Goal: Task Accomplishment & Management: Complete application form

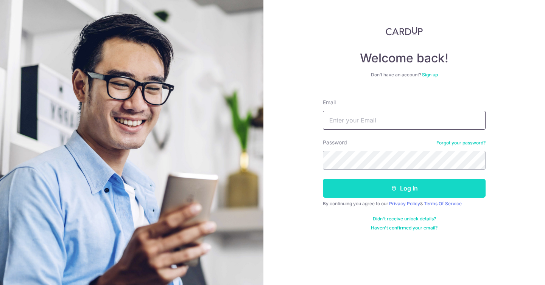
type input "debchoi1998@gmail.com"
click at [381, 187] on button "Log in" at bounding box center [404, 188] width 163 height 19
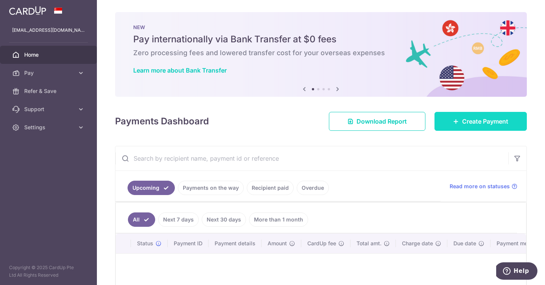
click at [440, 115] on link "Create Payment" at bounding box center [480, 121] width 92 height 19
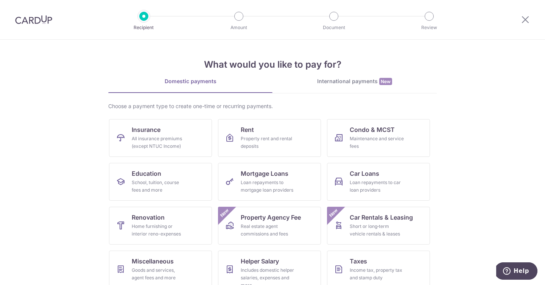
click at [29, 19] on img at bounding box center [33, 19] width 37 height 9
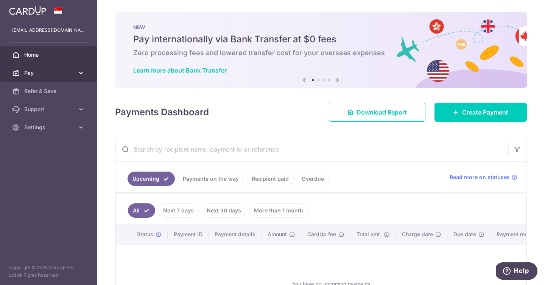
click at [56, 74] on span "Pay" at bounding box center [49, 73] width 50 height 8
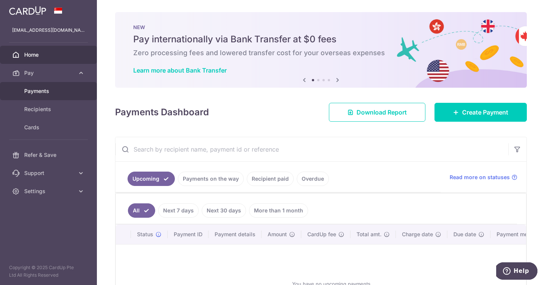
click at [51, 89] on span "Payments" at bounding box center [49, 91] width 50 height 8
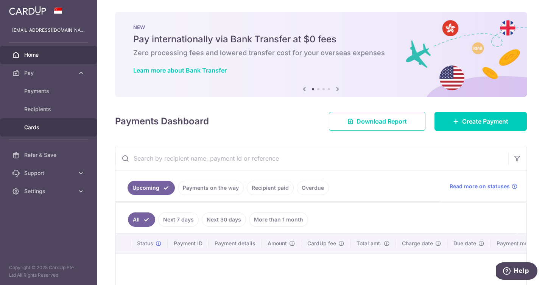
click at [45, 126] on span "Cards" at bounding box center [49, 128] width 50 height 8
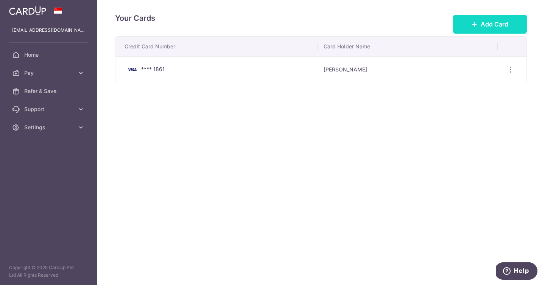
click at [484, 21] on span "Add Card" at bounding box center [494, 24] width 28 height 9
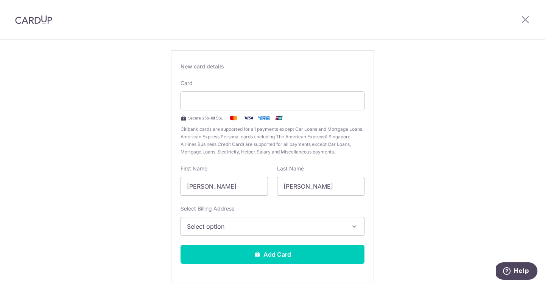
scroll to position [40, 0]
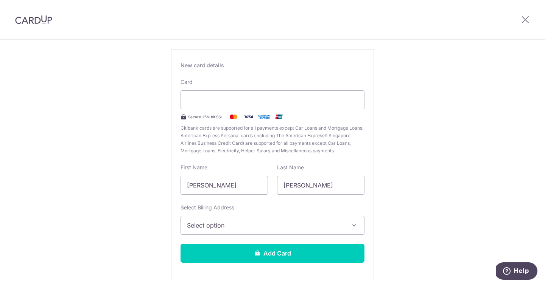
click at [215, 220] on button "Select option" at bounding box center [272, 225] width 184 height 19
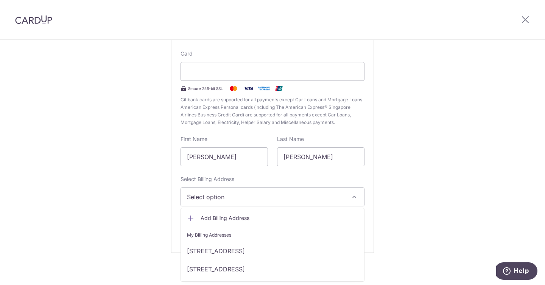
scroll to position [72, 0]
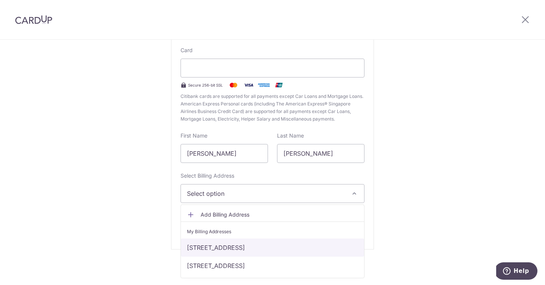
click at [214, 246] on link "641 YISHUN STREET 61, #05-208, #05-208, Singapore, North, Singapore-760641" at bounding box center [272, 248] width 183 height 18
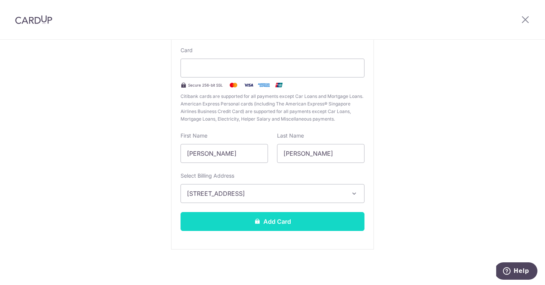
click at [247, 224] on button "Add Card" at bounding box center [272, 221] width 184 height 19
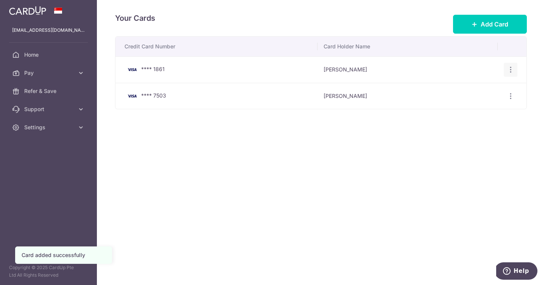
click at [511, 66] on icon "button" at bounding box center [510, 70] width 8 height 8
click at [489, 94] on span "View/Edit" at bounding box center [484, 90] width 51 height 9
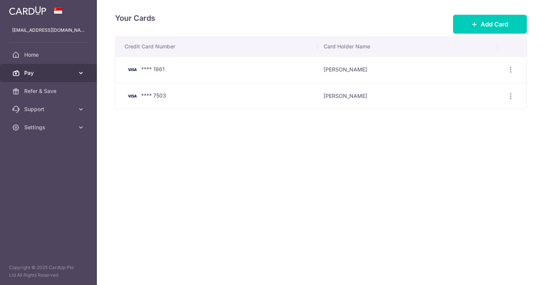
click at [54, 67] on link "Pay" at bounding box center [48, 73] width 97 height 18
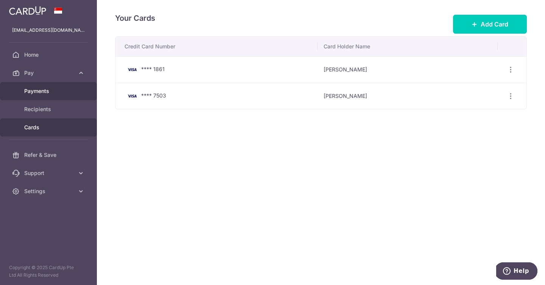
click at [67, 90] on span "Payments" at bounding box center [49, 91] width 50 height 8
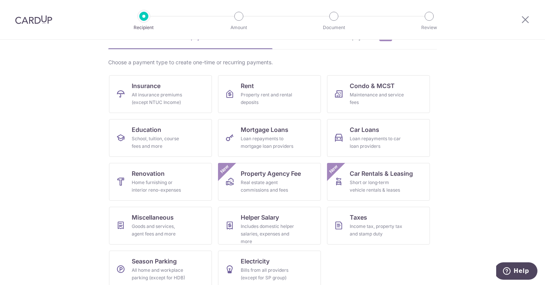
scroll to position [53, 0]
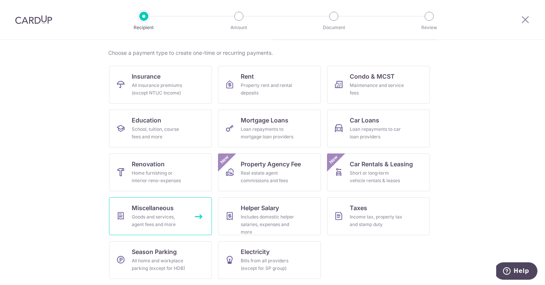
click at [174, 216] on div "Goods and services, agent fees and more" at bounding box center [159, 220] width 54 height 15
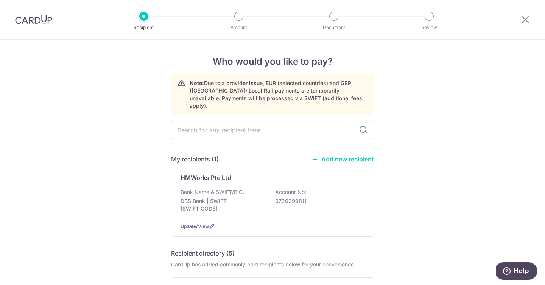
scroll to position [12, 0]
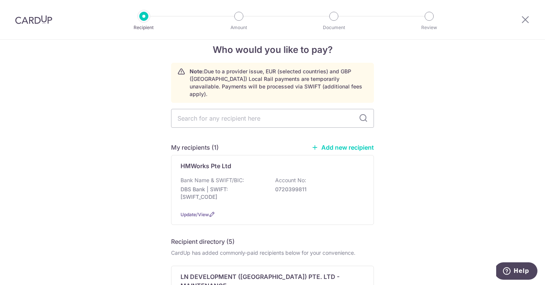
click at [327, 144] on link "Add new recipient" at bounding box center [342, 148] width 62 height 8
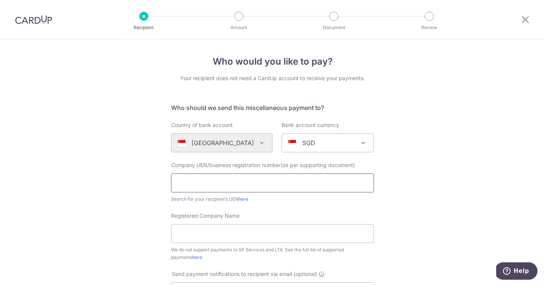
click at [315, 182] on input "text" at bounding box center [272, 183] width 203 height 19
click at [241, 227] on input "Registered Company Name" at bounding box center [272, 233] width 203 height 19
click at [245, 201] on link "here" at bounding box center [243, 199] width 10 height 6
click at [280, 191] on input "text" at bounding box center [272, 183] width 203 height 19
type input "200210792C"
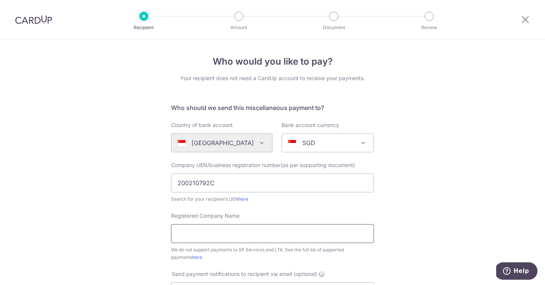
click at [257, 242] on input "Registered Company Name" at bounding box center [272, 233] width 203 height 19
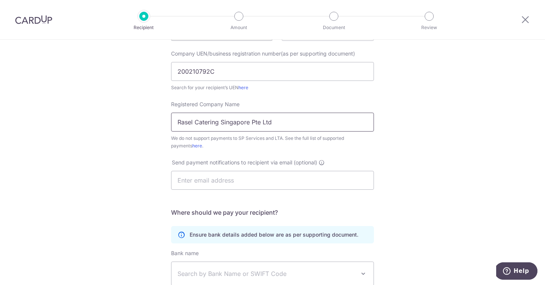
scroll to position [130, 0]
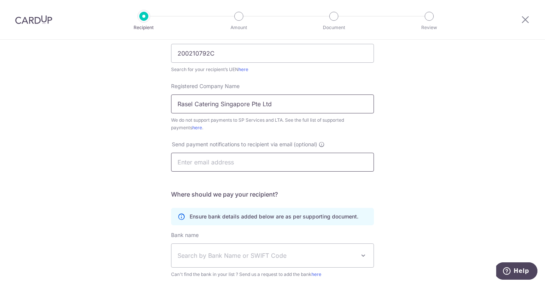
type input "Rasel Catering Singapore Pte Ltd"
click at [256, 169] on input "text" at bounding box center [272, 162] width 203 height 19
drag, startPoint x: 253, startPoint y: 155, endPoint x: 241, endPoint y: 164, distance: 14.1
click at [241, 163] on input "sales@rasel.com.sg" at bounding box center [272, 162] width 203 height 19
paste input "hanelle"
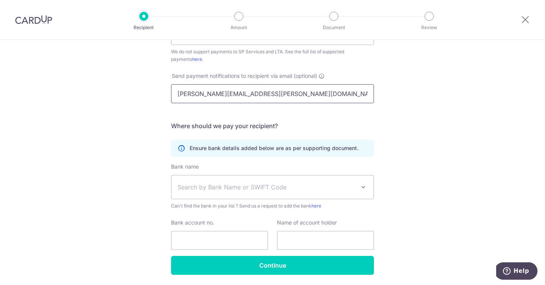
scroll to position [202, 0]
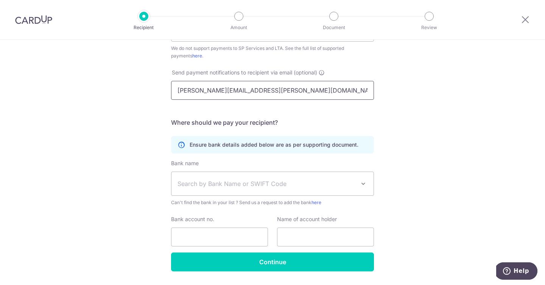
type input "shanelle@rasel.com.sg"
click at [227, 183] on span "Search by Bank Name or SWIFT Code" at bounding box center [266, 183] width 178 height 9
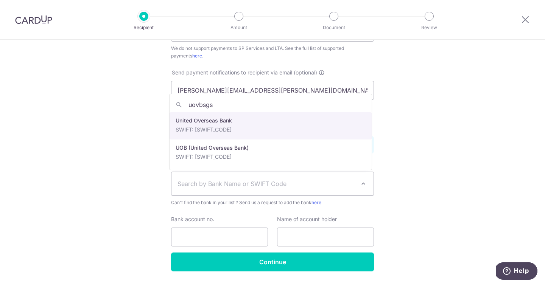
type input "uovbsgsg"
select select "23668"
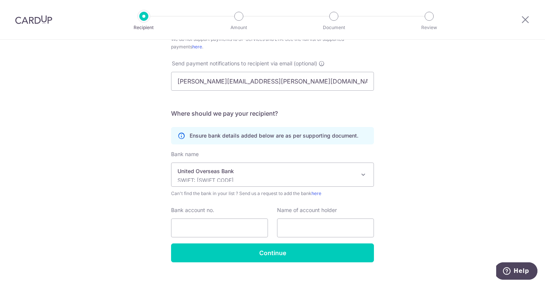
scroll to position [214, 0]
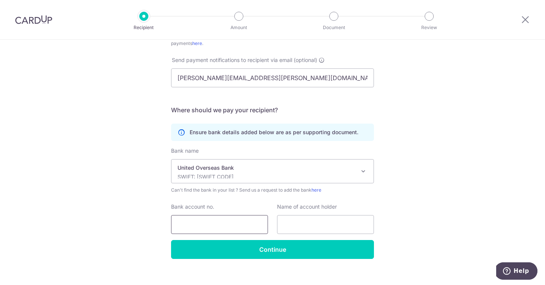
click at [233, 219] on input "Bank account no." at bounding box center [219, 224] width 97 height 19
type input "3943011425"
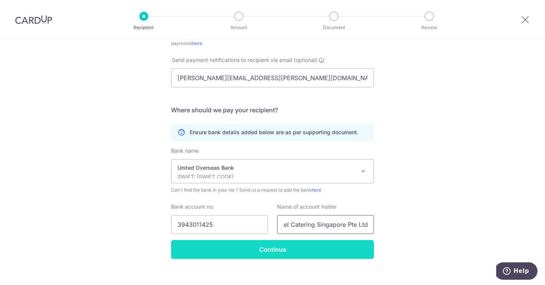
type input "Rasel Catering Singapore Pte Ltd"
click at [227, 248] on input "Continue" at bounding box center [272, 249] width 203 height 19
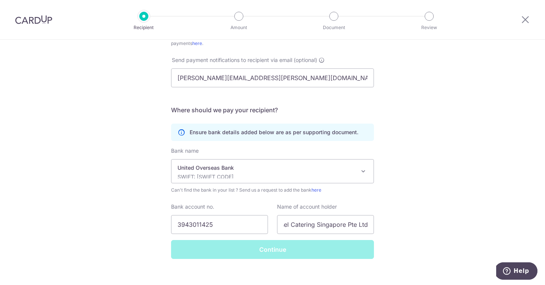
scroll to position [0, 0]
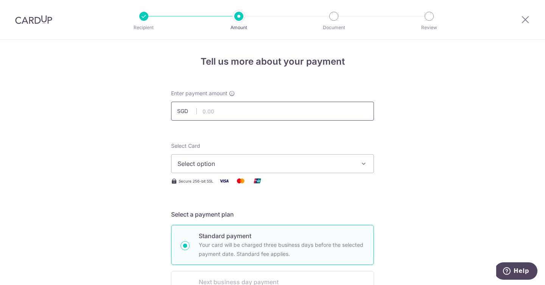
click at [234, 115] on input "text" at bounding box center [272, 111] width 203 height 19
type input "5,772.86"
click at [263, 157] on button "Select option" at bounding box center [272, 163] width 203 height 19
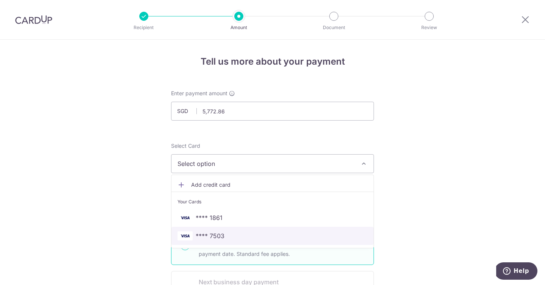
click at [218, 234] on span "**** 7503" at bounding box center [210, 235] width 29 height 9
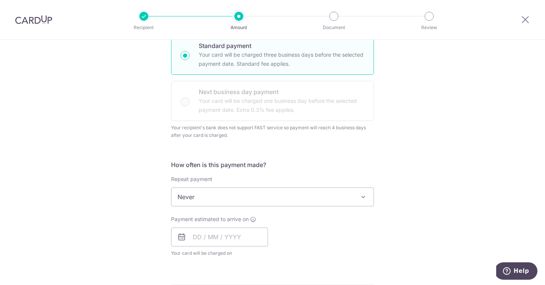
scroll to position [194, 0]
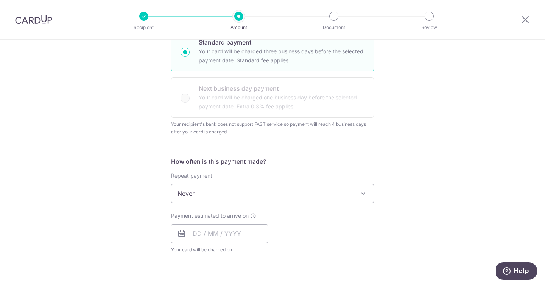
click at [236, 195] on span "Never" at bounding box center [272, 194] width 202 height 18
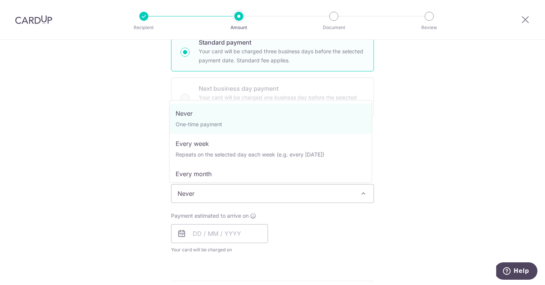
click at [111, 200] on div "Tell us more about your payment Enter payment amount SGD 5,772.86 5772.86 Recip…" at bounding box center [272, 197] width 545 height 702
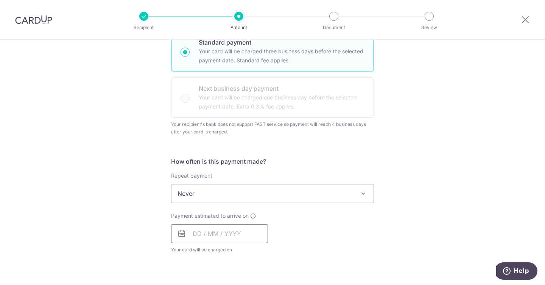
click at [193, 228] on input "text" at bounding box center [219, 233] width 97 height 19
click at [130, 213] on div "Tell us more about your payment Enter payment amount SGD 5,772.86 5772.86 Recip…" at bounding box center [272, 197] width 545 height 702
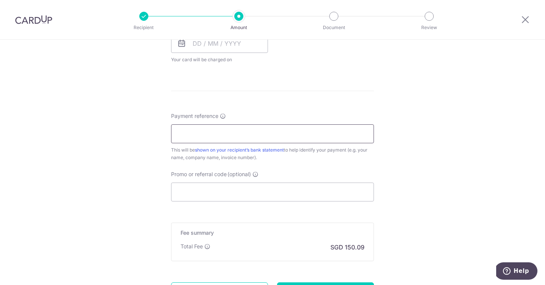
scroll to position [384, 0]
click at [220, 134] on input "Payment reference" at bounding box center [272, 134] width 203 height 19
click at [124, 142] on div "Tell us more about your payment Enter payment amount SGD 5,772.86 5772.86 Recip…" at bounding box center [272, 7] width 545 height 702
click at [188, 134] on input "Payment reference" at bounding box center [272, 134] width 203 height 19
type input "H"
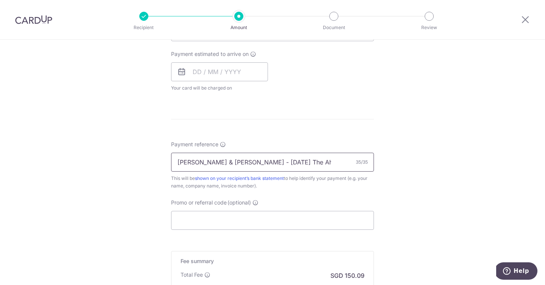
scroll to position [457, 0]
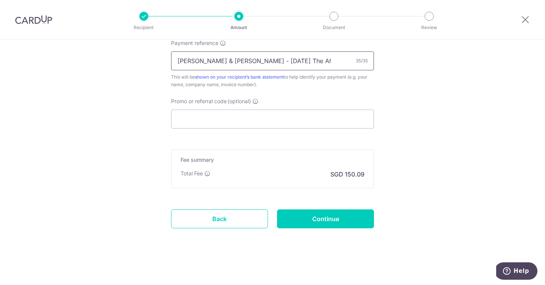
type input "Jadon & Deborah - 20Jun26 The Ahava"
click at [286, 214] on input "Continue" at bounding box center [325, 219] width 97 height 19
type input "Create Schedule"
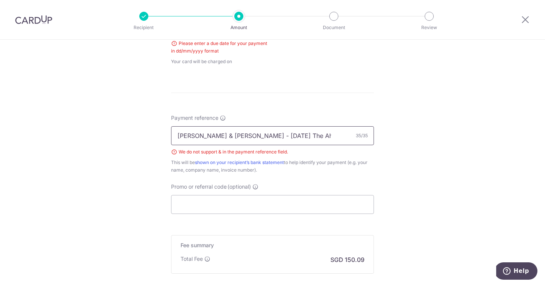
click at [200, 137] on input "[PERSON_NAME] & [PERSON_NAME] - [DATE] The Ahava" at bounding box center [272, 135] width 203 height 19
click at [229, 141] on input "[PERSON_NAME] - [DATE] The Ahava" at bounding box center [272, 135] width 203 height 19
click at [240, 151] on div "We do not support & in the payment reference field." at bounding box center [272, 152] width 203 height 8
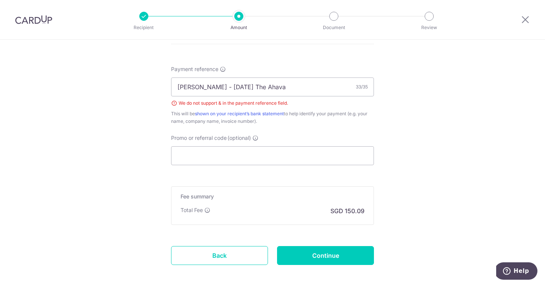
scroll to position [486, 0]
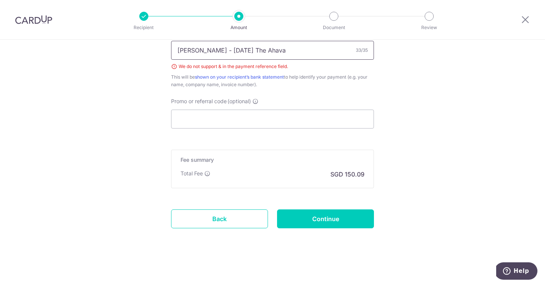
click at [198, 51] on input "[PERSON_NAME] - [DATE] The Ahava" at bounding box center [272, 50] width 203 height 19
type input "[PERSON_NAME] - [DATE] The Ahava"
click at [304, 217] on input "Continue" at bounding box center [325, 219] width 97 height 19
type input "Create Schedule"
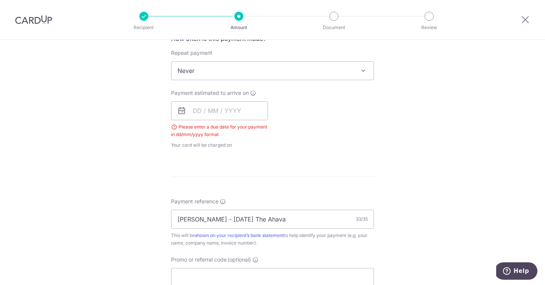
scroll to position [308, 0]
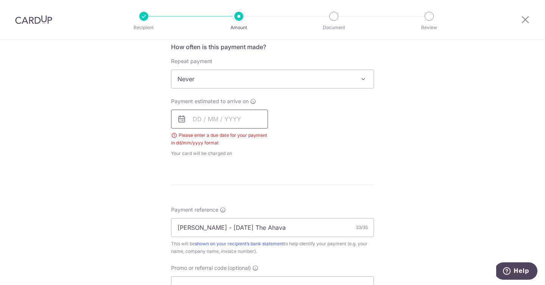
click at [226, 118] on input "text" at bounding box center [219, 119] width 97 height 19
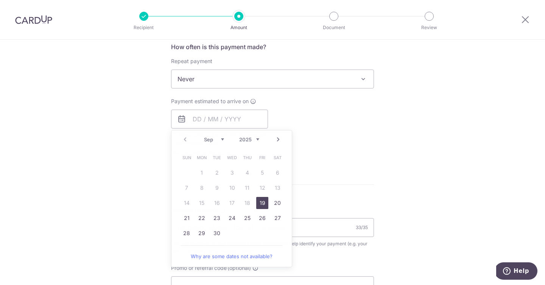
click at [322, 143] on div "Payment estimated to arrive on Prev Next Sep Oct Nov Dec 2025 2026 2027 2028 20…" at bounding box center [272, 128] width 212 height 60
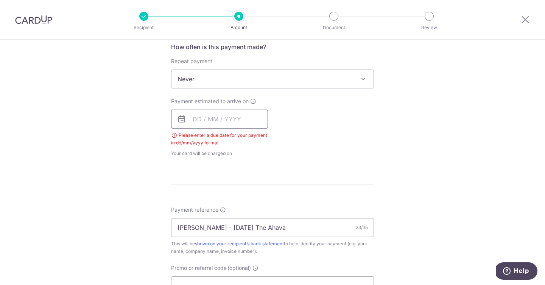
click at [197, 117] on input "text" at bounding box center [219, 119] width 97 height 19
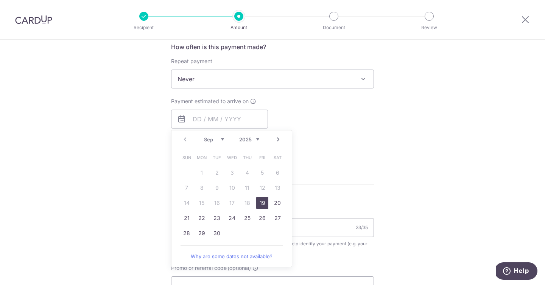
click at [258, 204] on link "19" at bounding box center [262, 203] width 12 height 12
type input "[DATE]"
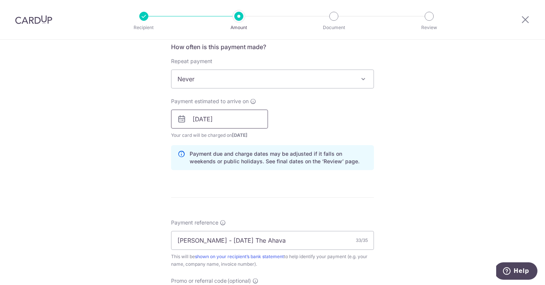
click at [249, 115] on input "[DATE]" at bounding box center [219, 119] width 97 height 19
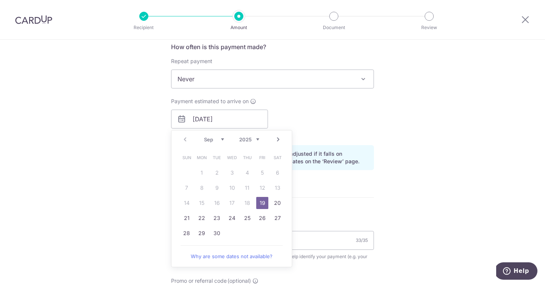
click at [330, 125] on div "Payment estimated to arrive on 19/09/2025 Prev Next Sep Oct Nov Dec 2025 2026 2…" at bounding box center [272, 119] width 212 height 42
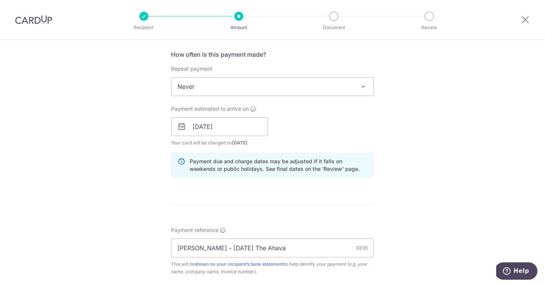
scroll to position [488, 0]
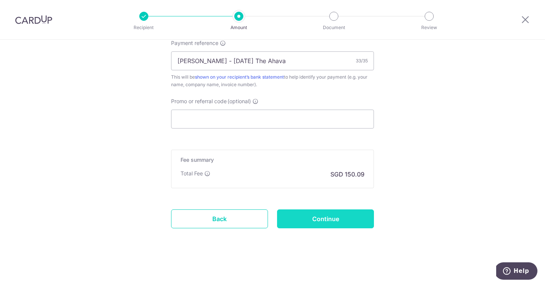
click at [302, 212] on input "Continue" at bounding box center [325, 219] width 97 height 19
type input "Create Schedule"
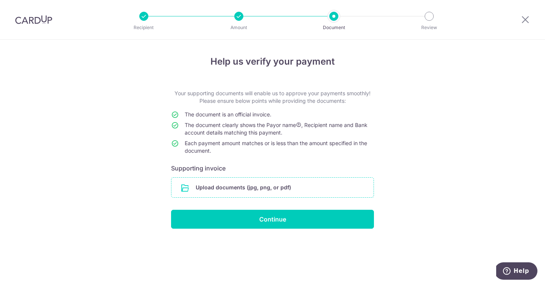
click at [258, 194] on input "file" at bounding box center [272, 188] width 202 height 20
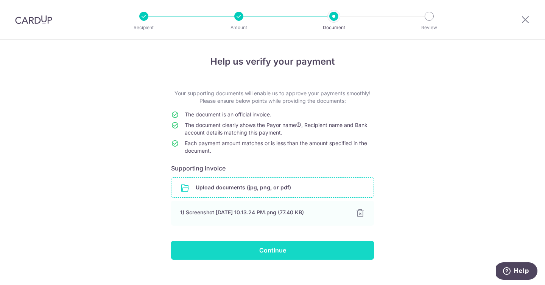
click at [222, 248] on input "Continue" at bounding box center [272, 250] width 203 height 19
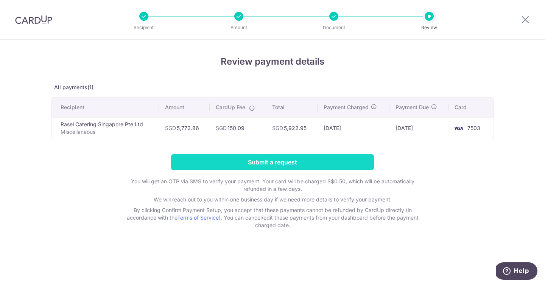
click at [277, 154] on input "Submit a request" at bounding box center [272, 162] width 203 height 16
